Goal: Task Accomplishment & Management: Complete application form

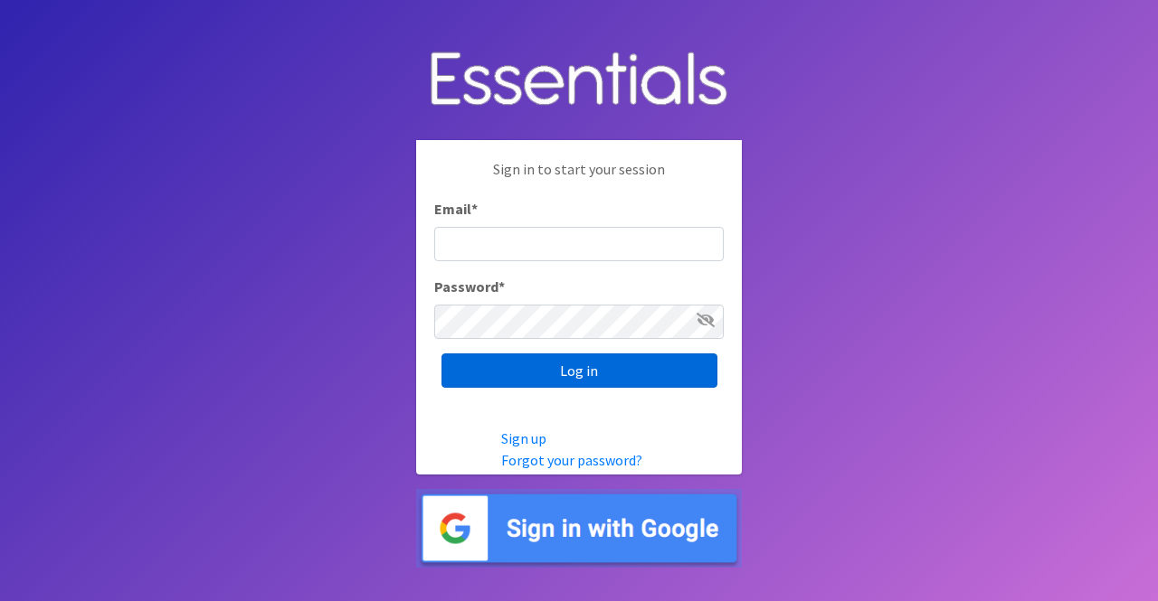
type input "[PERSON_NAME][EMAIL_ADDRESS][DOMAIN_NAME]"
click at [591, 359] on input "Log in" at bounding box center [579, 371] width 276 height 34
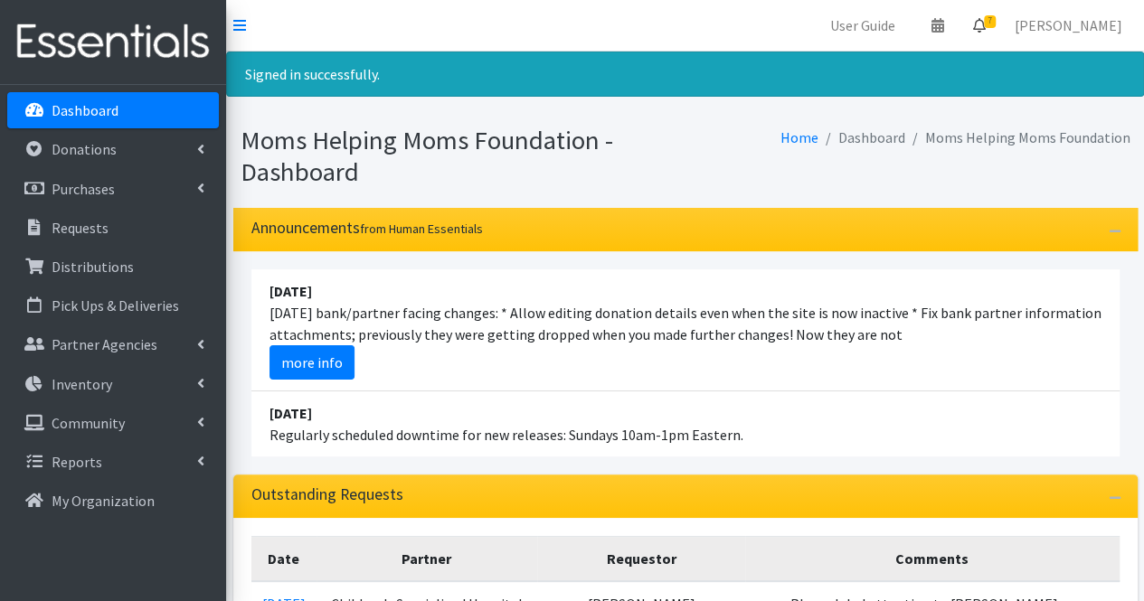
click at [986, 28] on icon at bounding box center [979, 25] width 13 height 14
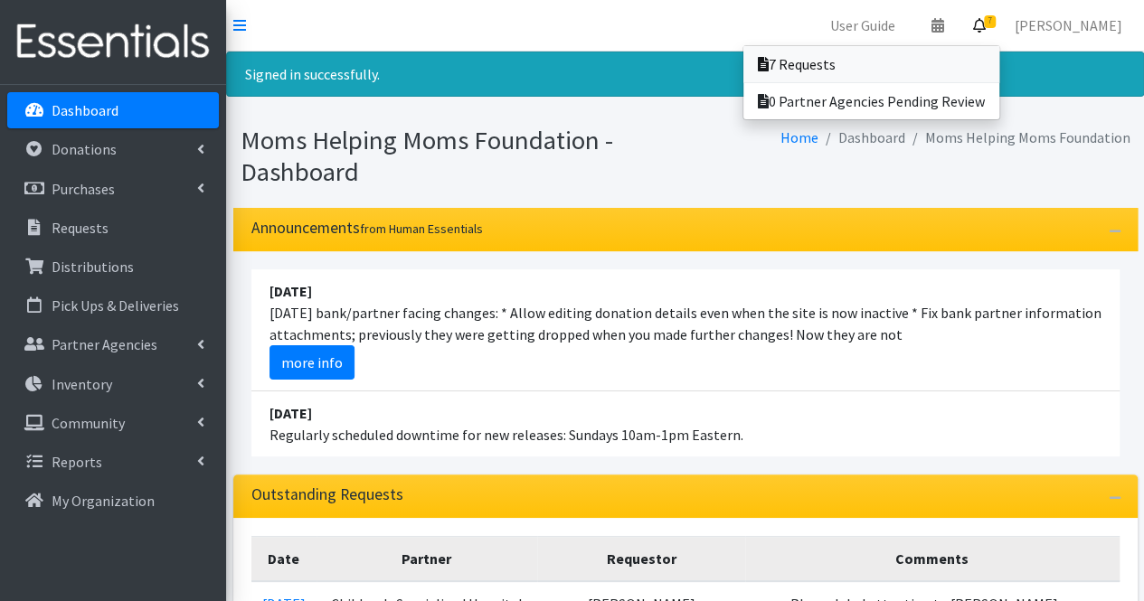
click at [922, 68] on link "7 Requests" at bounding box center [871, 64] width 256 height 36
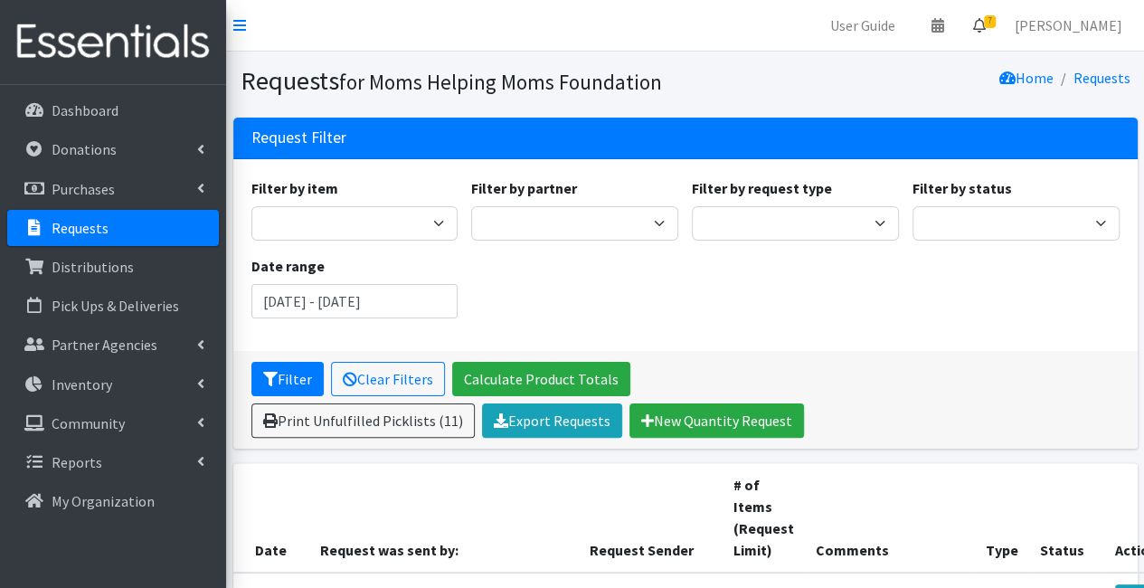
click at [1000, 30] on link "7" at bounding box center [980, 25] width 42 height 36
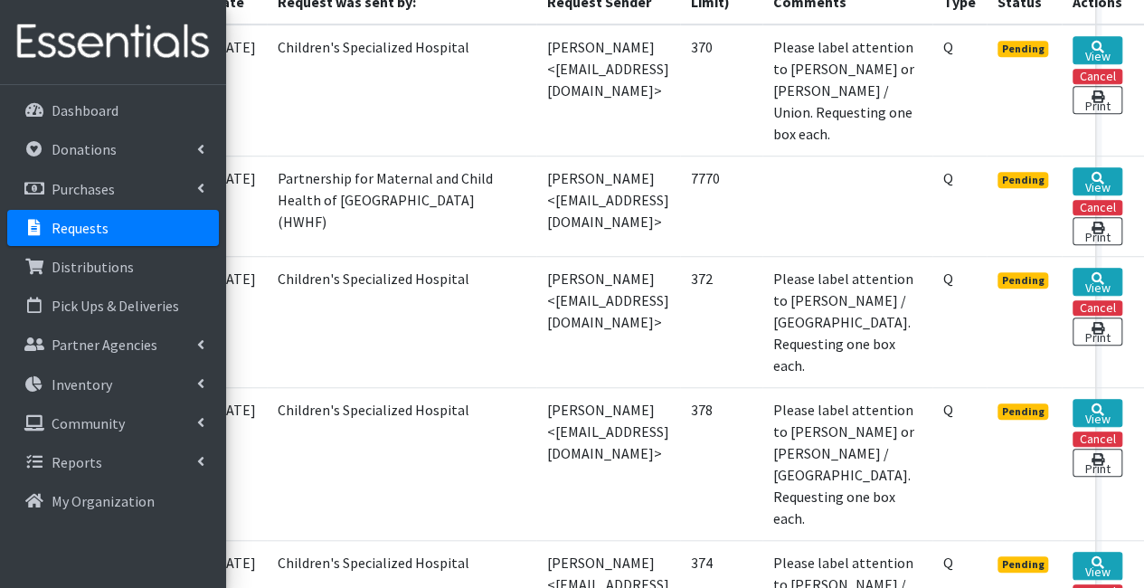
scroll to position [548, 154]
click at [1089, 167] on link "View" at bounding box center [1098, 181] width 50 height 28
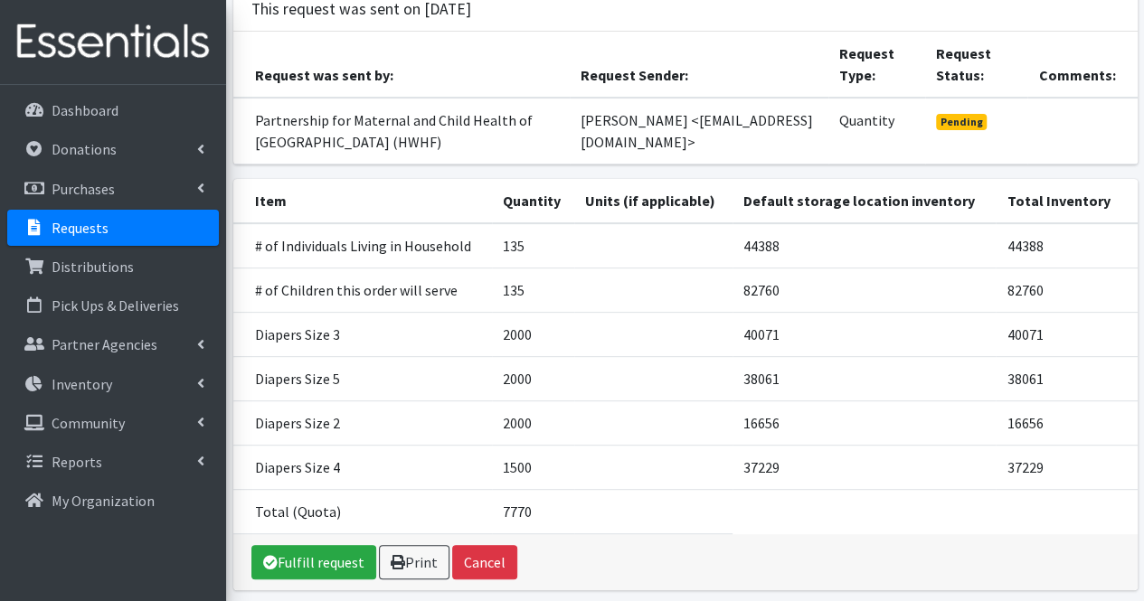
scroll to position [175, 0]
click at [336, 556] on link "Fulfill request" at bounding box center [313, 561] width 125 height 34
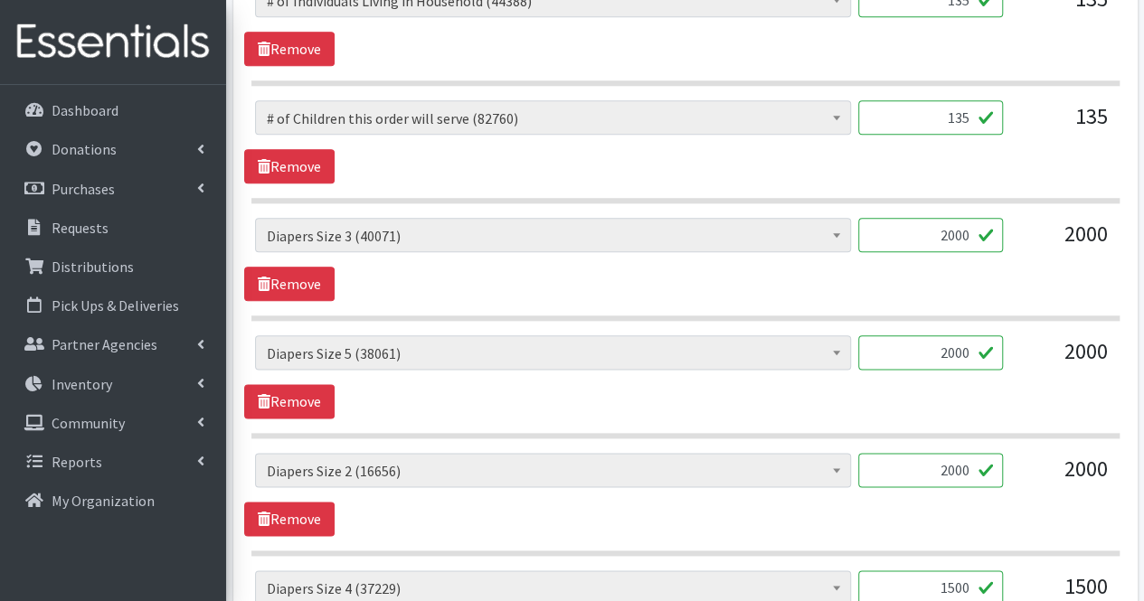
scroll to position [930, 0]
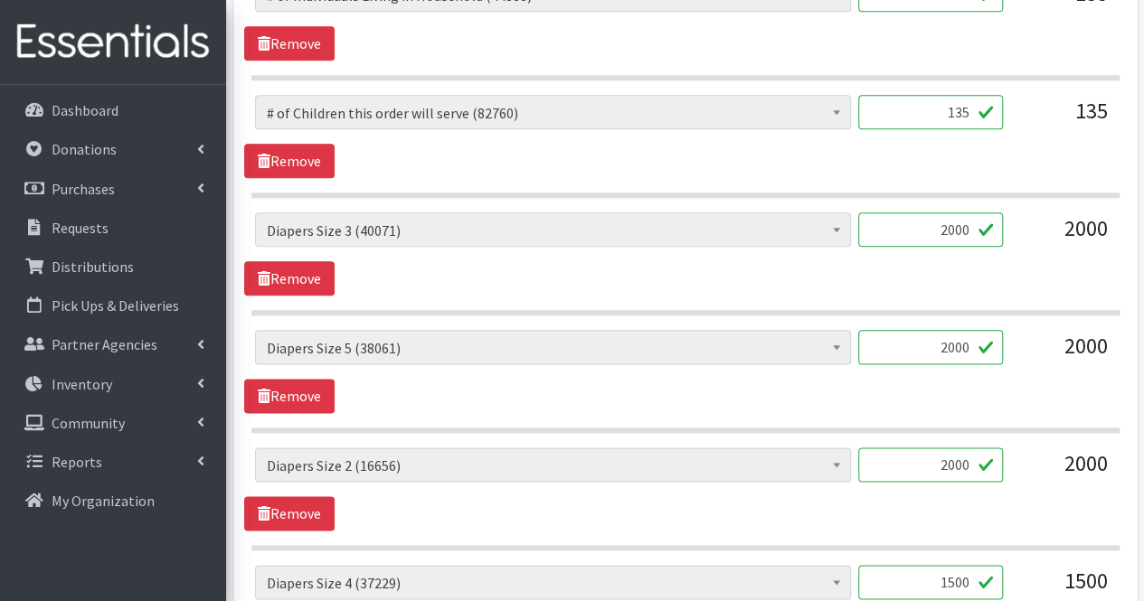
click at [893, 355] on input "2000" at bounding box center [930, 347] width 145 height 34
click at [970, 228] on input "2000" at bounding box center [930, 230] width 145 height 34
type input "2"
click at [924, 459] on input "2000" at bounding box center [930, 465] width 145 height 34
click at [971, 228] on input "1500" at bounding box center [930, 230] width 145 height 34
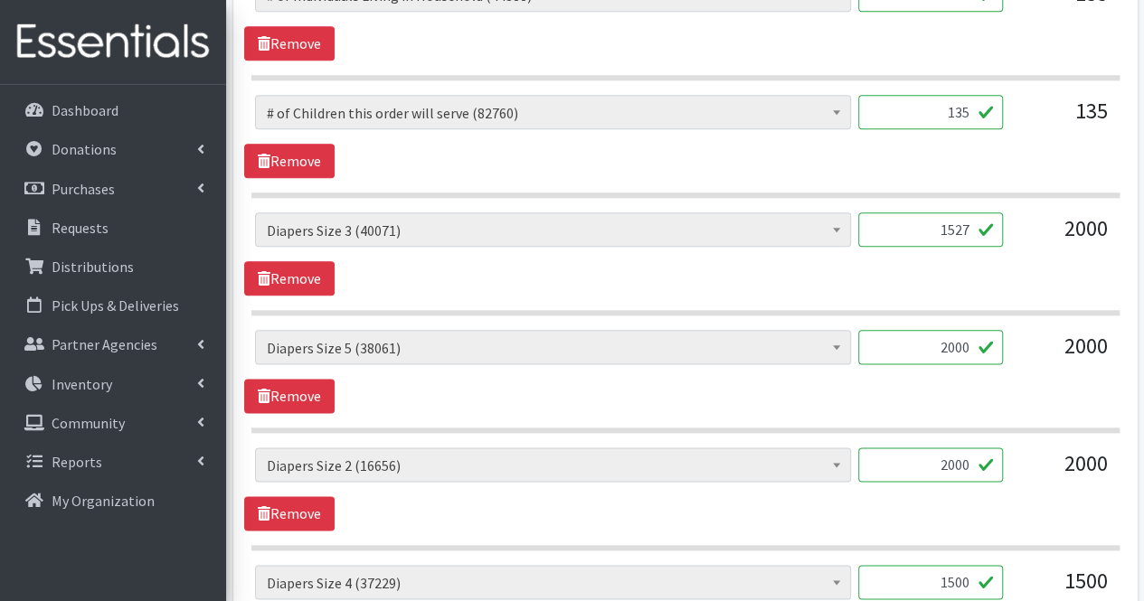
type input "1527"
click at [926, 465] on input "2000" at bounding box center [930, 465] width 145 height 34
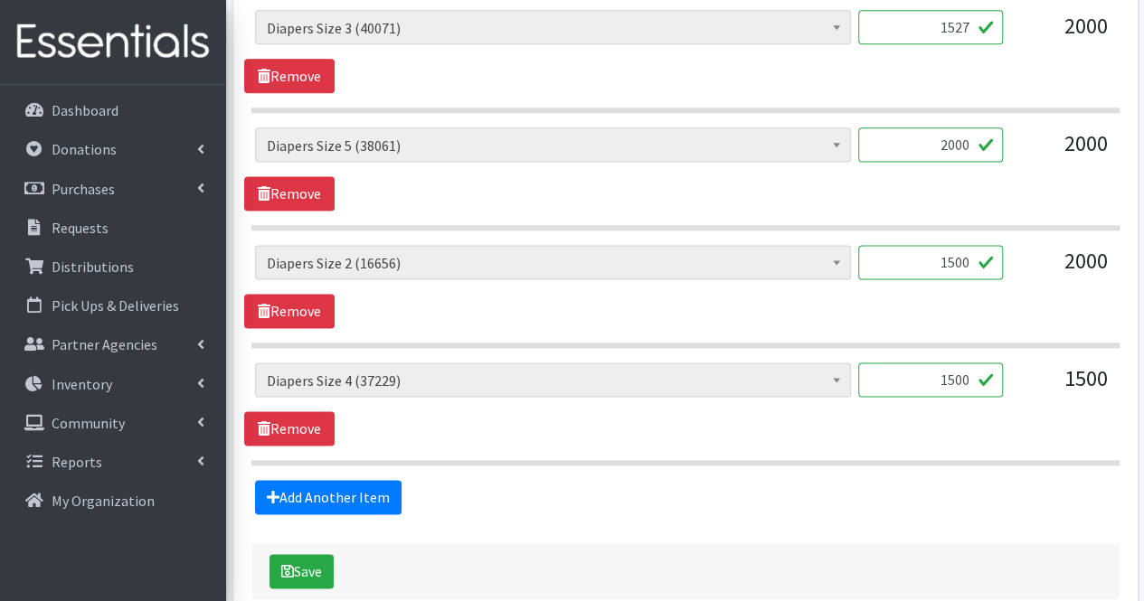
scroll to position [1173, 0]
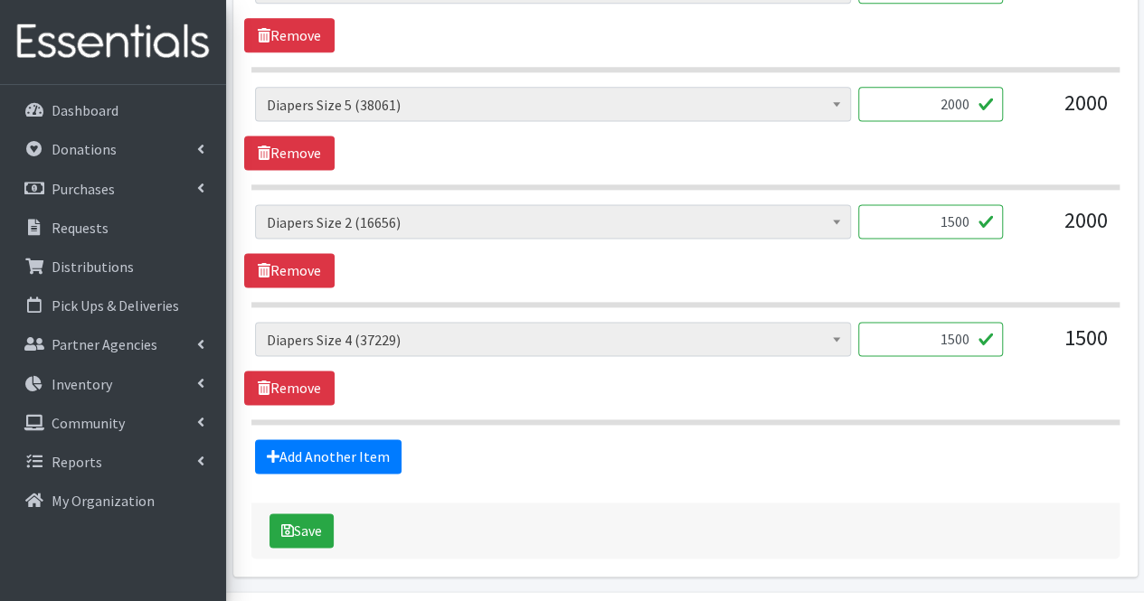
type input "1500"
click at [923, 334] on input "1500" at bounding box center [930, 339] width 145 height 34
